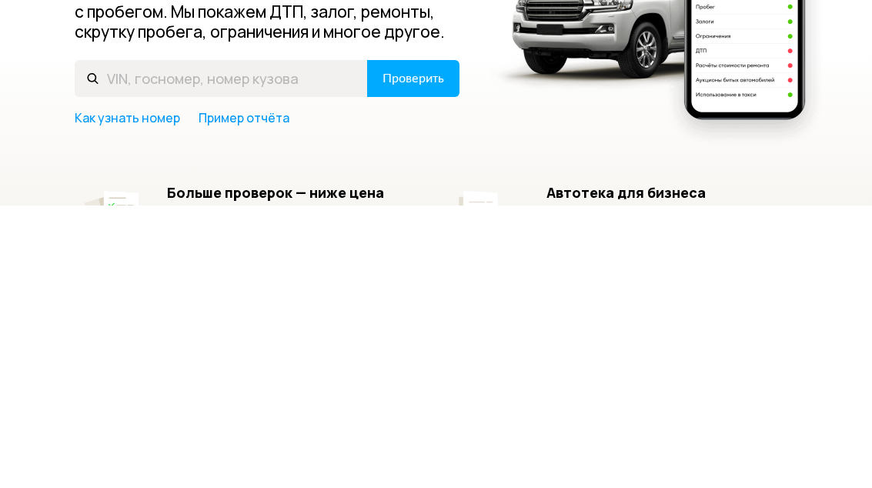
scroll to position [283, 0]
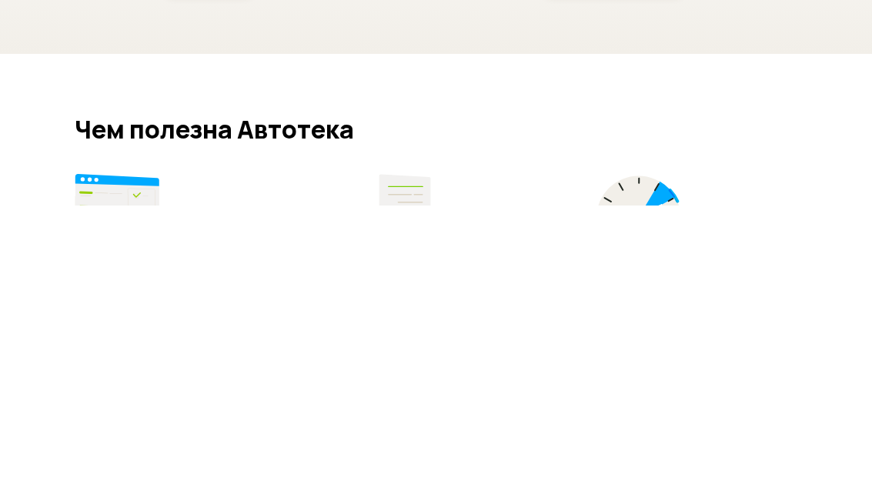
click at [126, 88] on input "text" at bounding box center [221, 78] width 293 height 37
type input "[VEHICLE_IDENTIFICATION_NUMBER]"
click at [437, 77] on span "Проверить" at bounding box center [414, 78] width 62 height 12
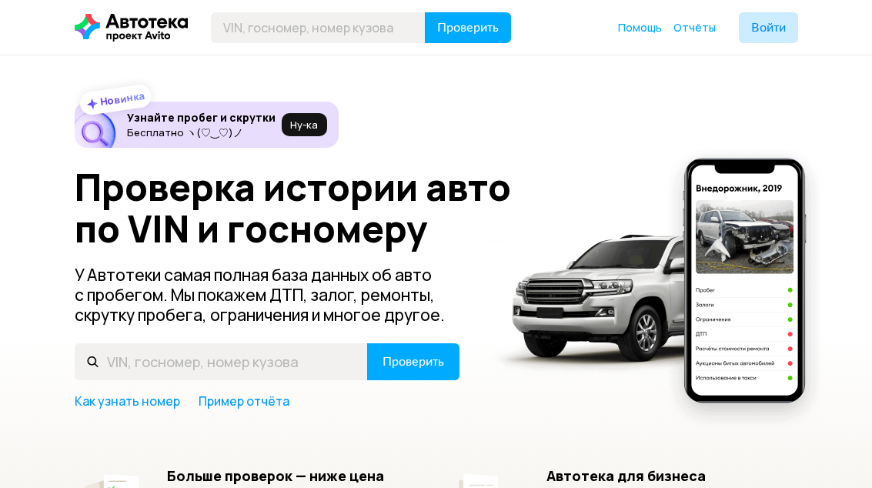
click at [766, 34] on button "Войти" at bounding box center [768, 27] width 59 height 31
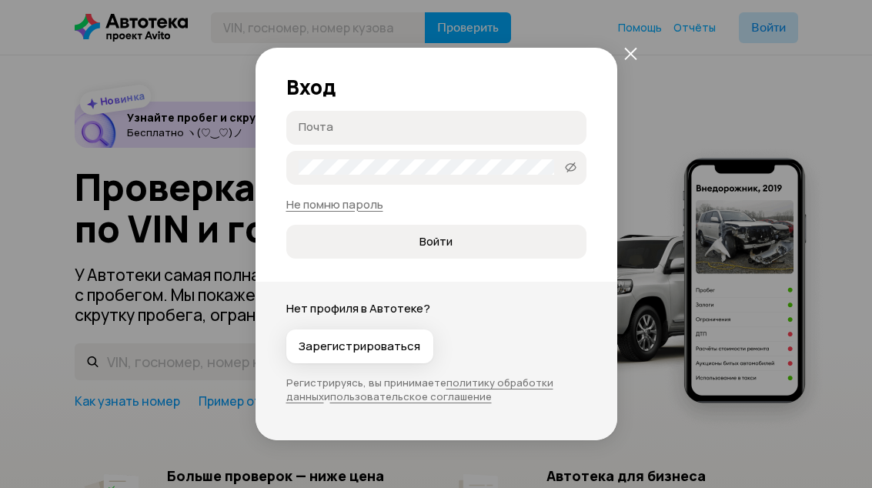
click at [436, 132] on input "Почта" at bounding box center [439, 126] width 280 height 15
type input "[EMAIL_ADDRESS][DOMAIN_NAME]"
click at [436, 242] on button "Войти" at bounding box center [436, 242] width 300 height 34
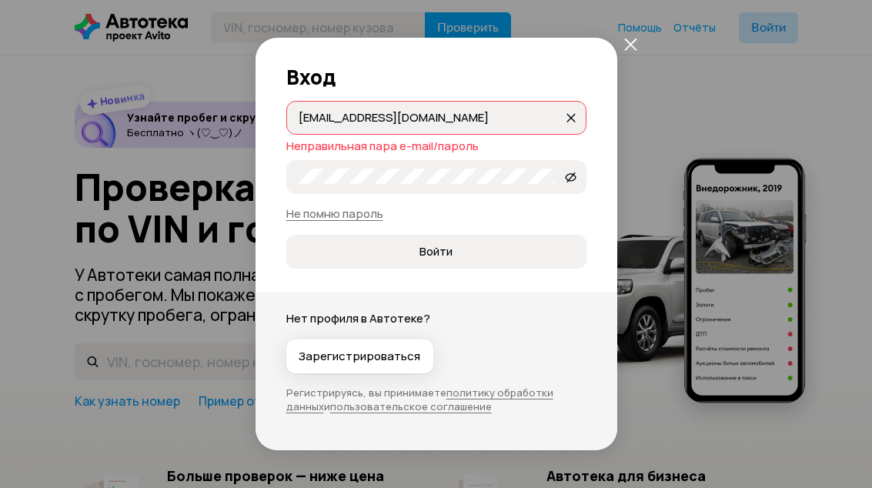
click at [579, 175] on span at bounding box center [571, 177] width 25 height 25
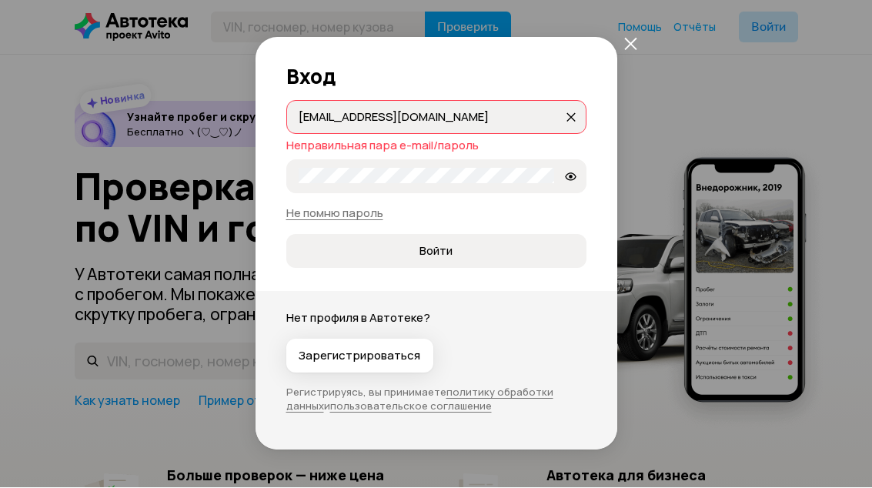
click at [448, 256] on span "Войти" at bounding box center [436, 251] width 33 height 15
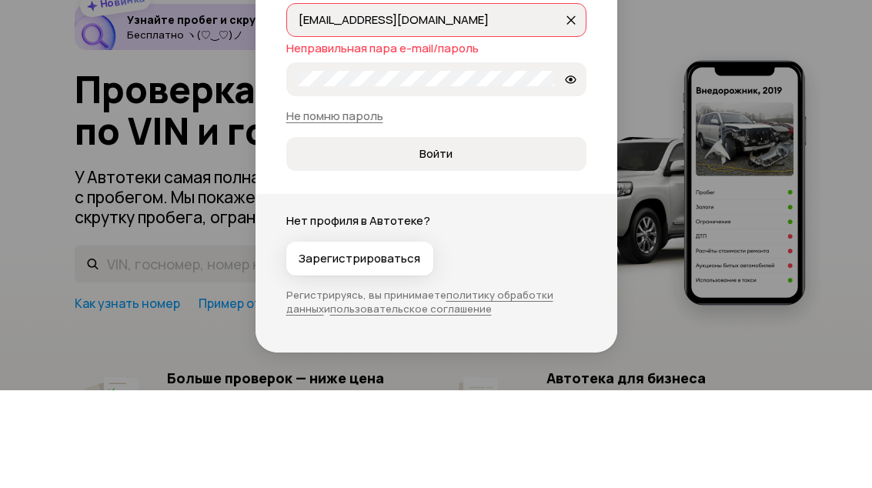
click at [436, 235] on button "Войти" at bounding box center [436, 252] width 300 height 34
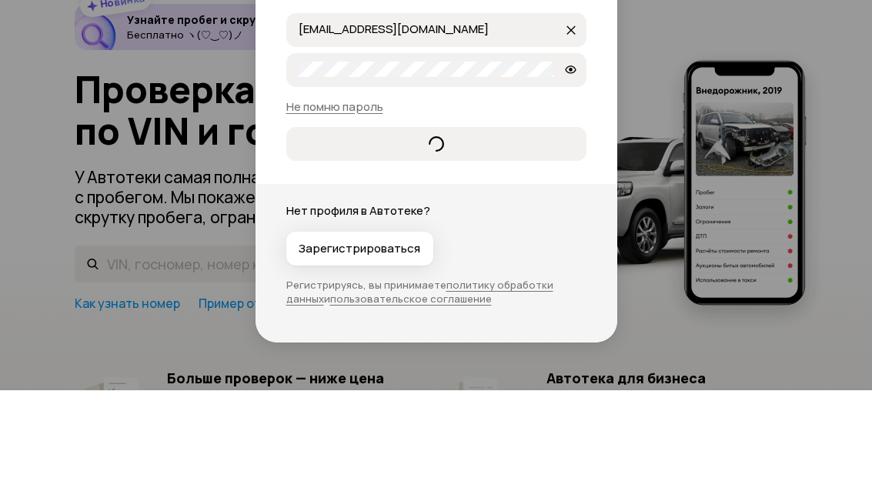
scroll to position [1, 0]
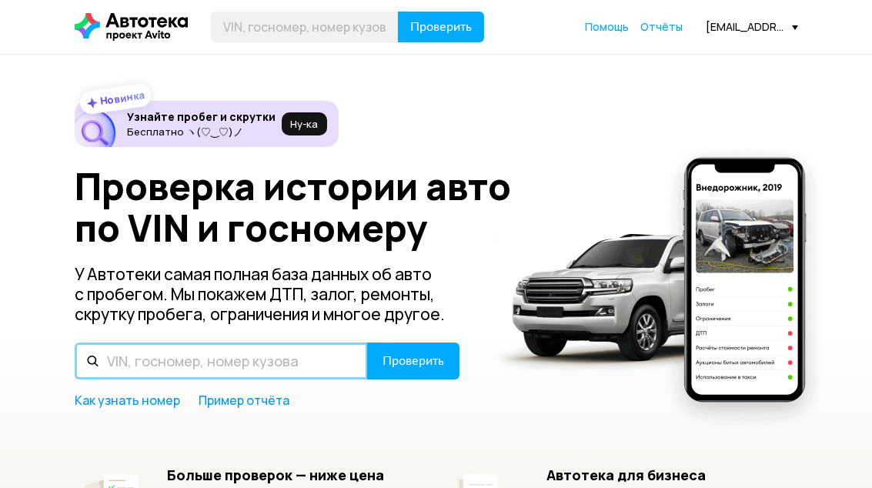
click at [149, 358] on input "text" at bounding box center [221, 361] width 293 height 37
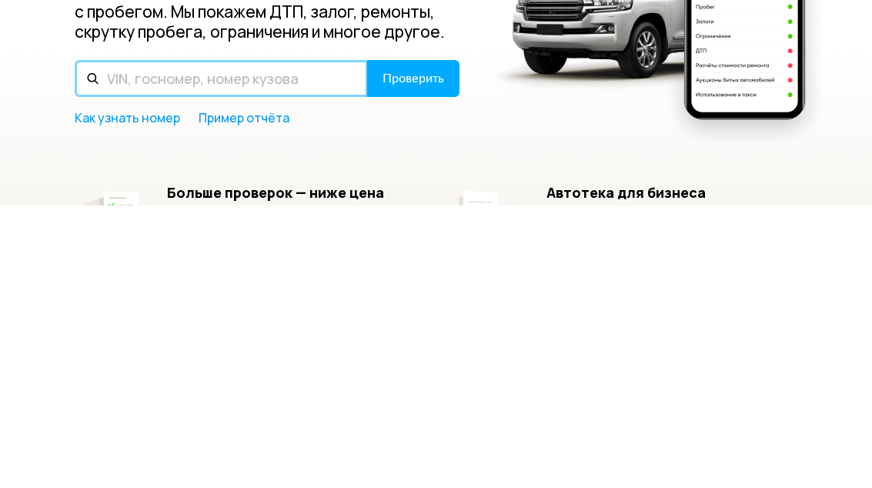
paste input "[VEHICLE_IDENTIFICATION_NUMBER]"
type input "[VEHICLE_IDENTIFICATION_NUMBER]"
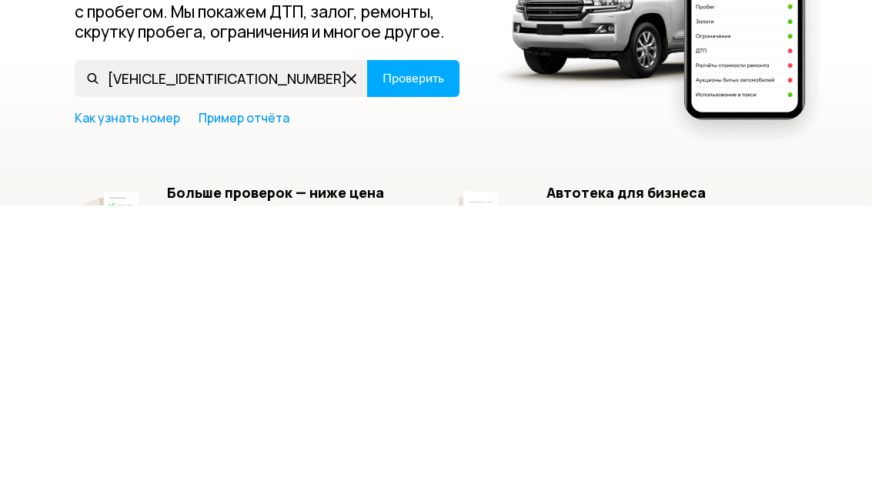
click at [421, 356] on span "Проверить" at bounding box center [414, 362] width 62 height 12
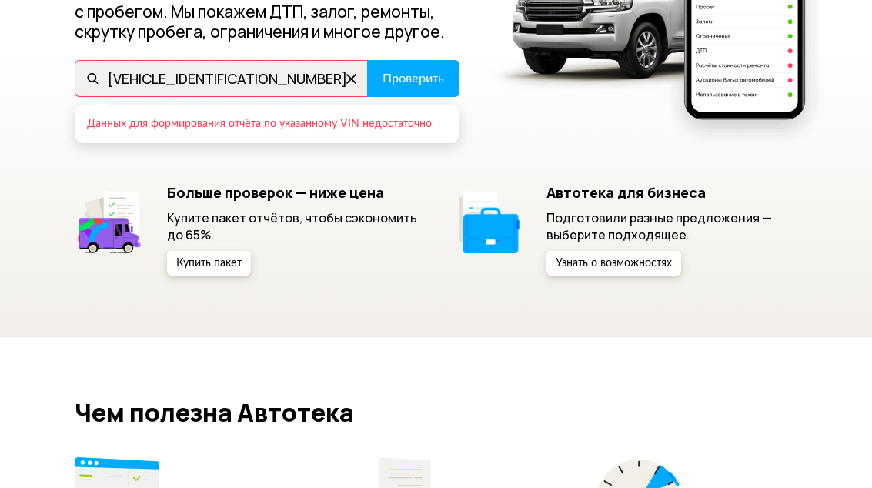
click at [43, 182] on div "Новинка Узнайте пробег и скрутки Бесплатно ヽ(♡‿♡)ノ Ну‑ка Проверка истории авто …" at bounding box center [436, 54] width 872 height 565
